Goal: Transaction & Acquisition: Purchase product/service

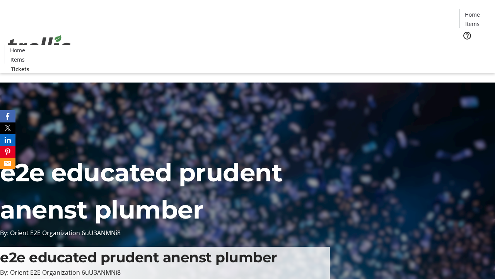
click at [466, 45] on span "Tickets" at bounding box center [475, 49] width 19 height 8
